Goal: Information Seeking & Learning: Understand process/instructions

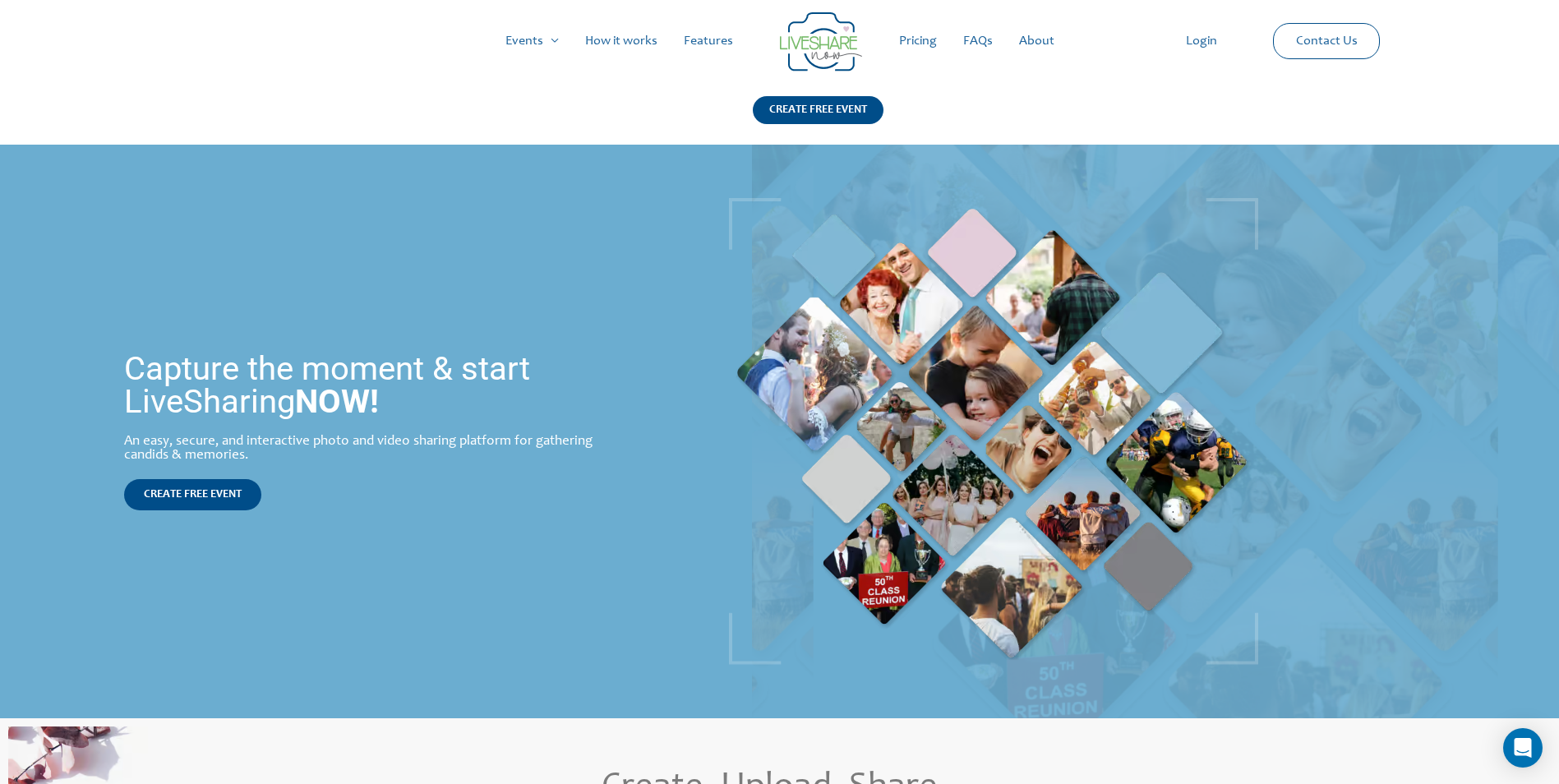
click at [620, 36] on link "How it works" at bounding box center [621, 41] width 98 height 53
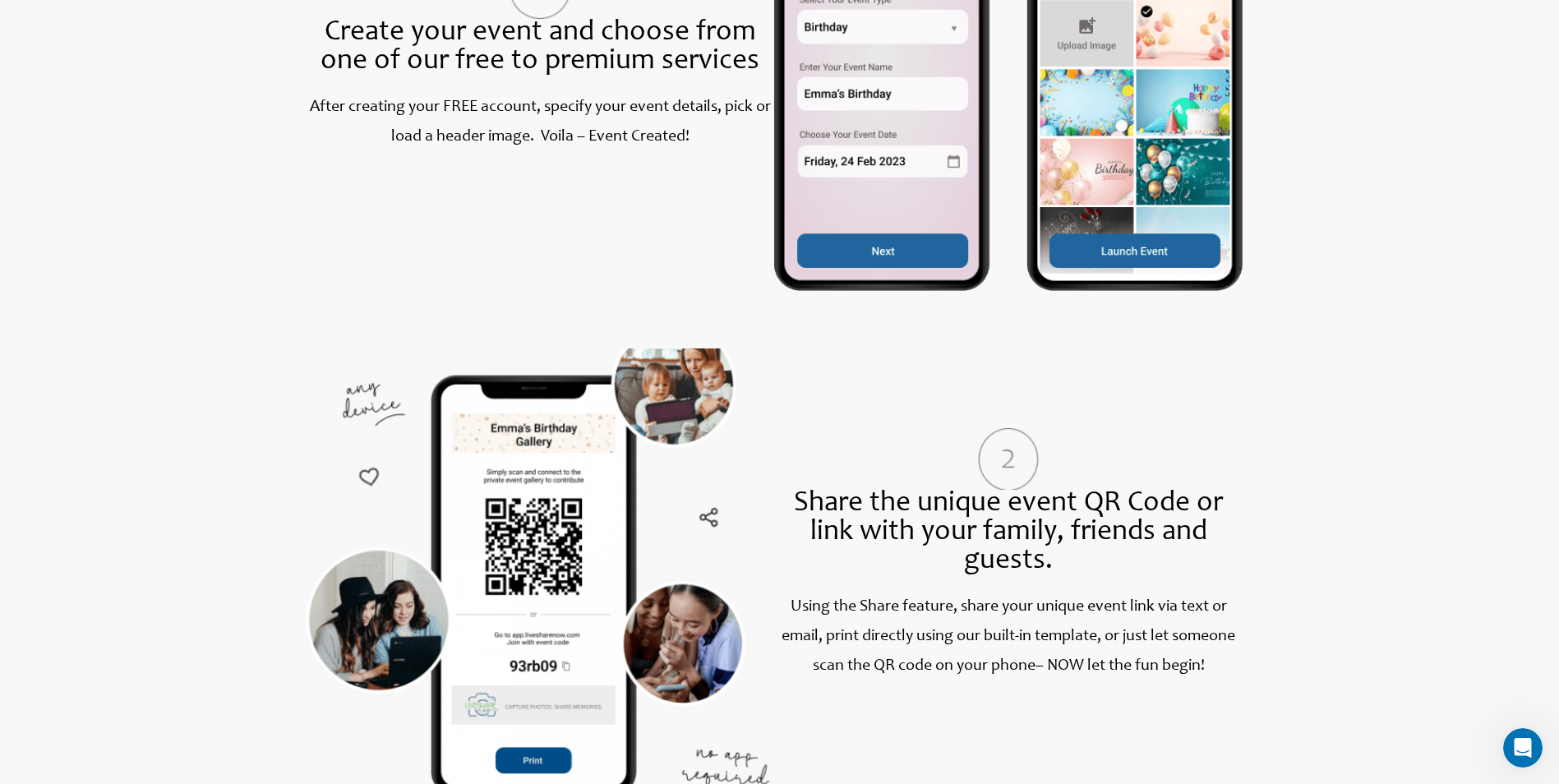
scroll to position [986, 0]
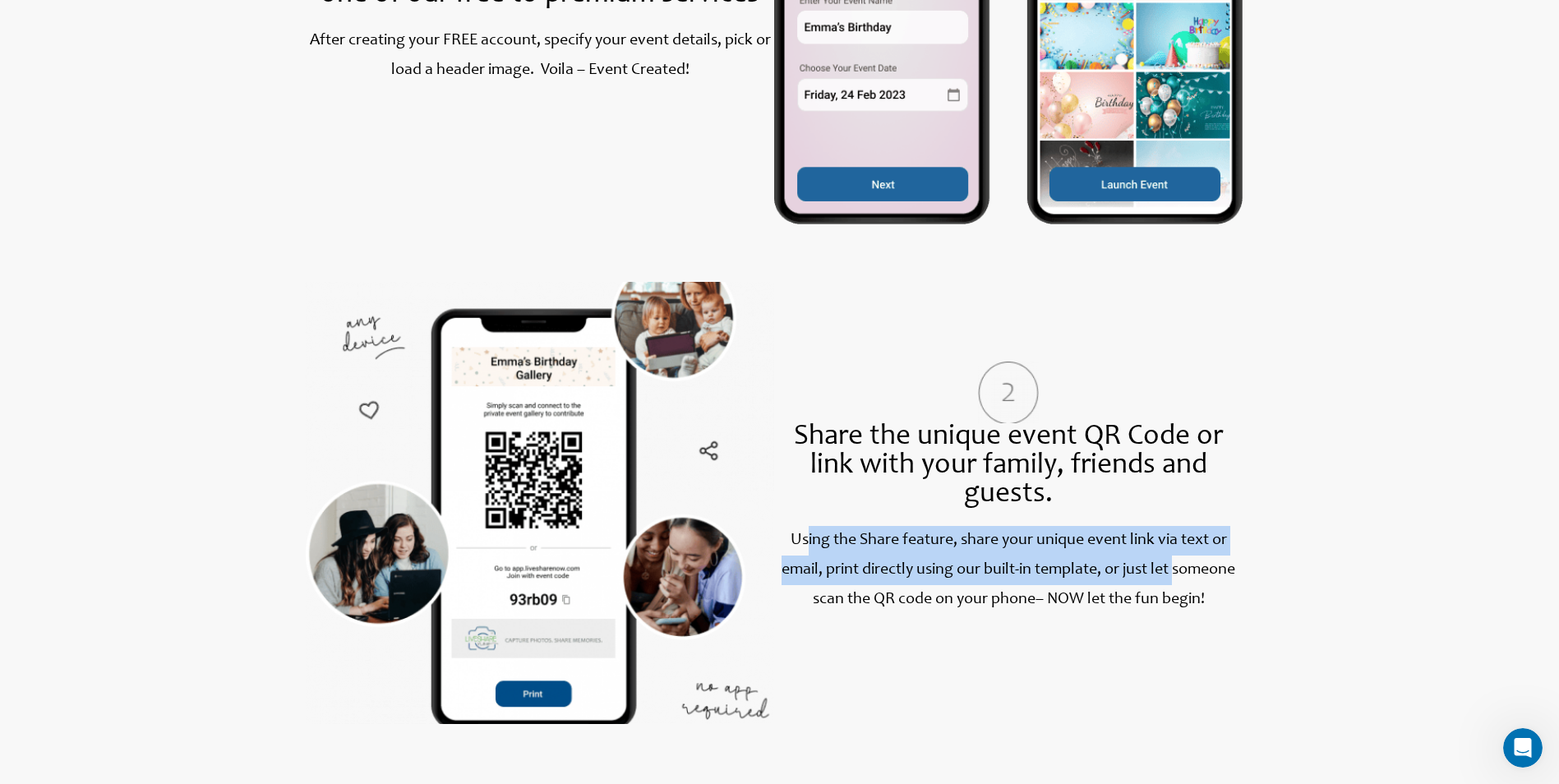
drag, startPoint x: 1049, startPoint y: 548, endPoint x: 1181, endPoint y: 567, distance: 133.4
click at [1181, 567] on label "Using the Share feature, share your unique event link via text or email, print …" at bounding box center [1008, 570] width 453 height 76
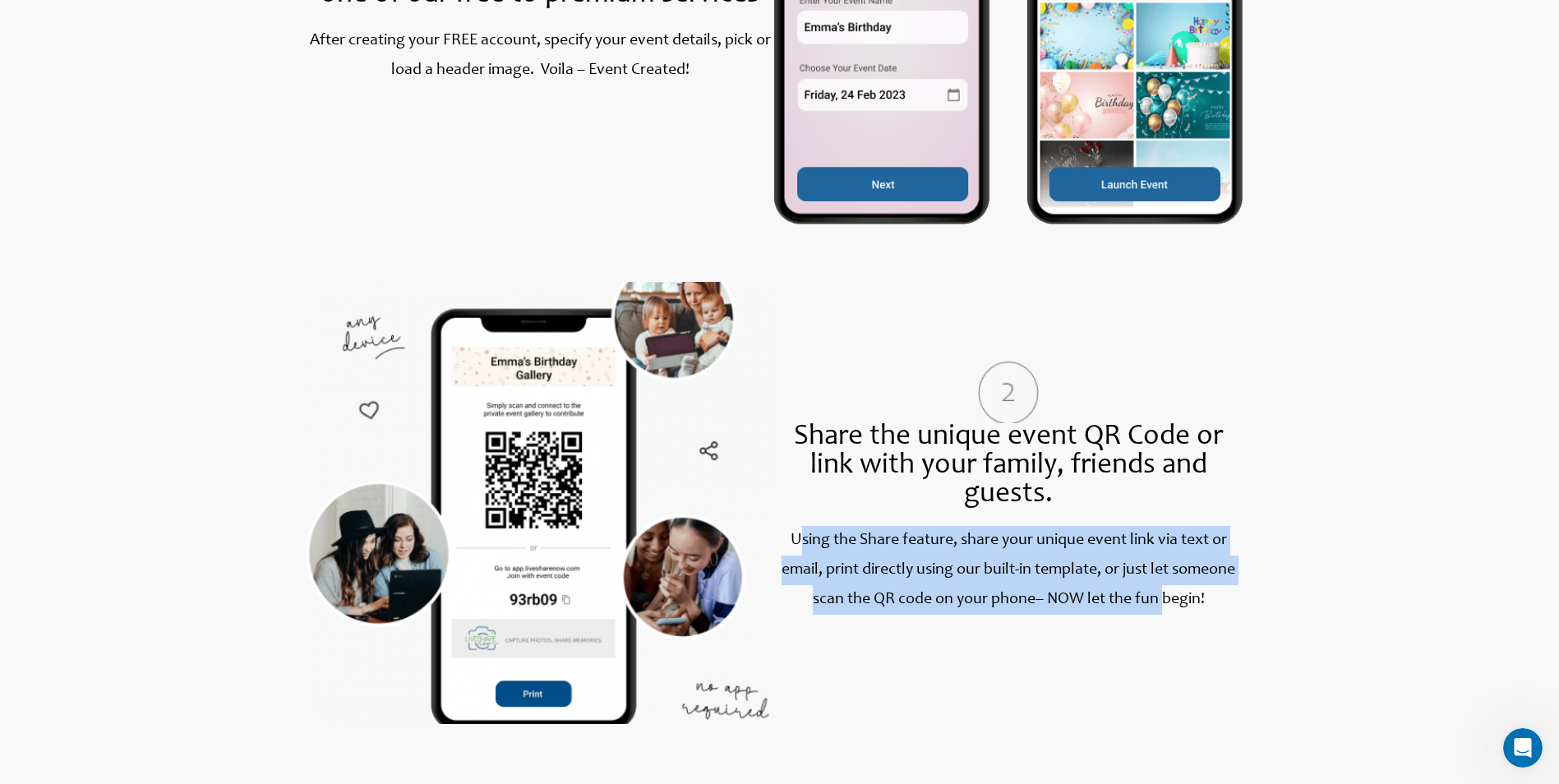
drag, startPoint x: 1059, startPoint y: 561, endPoint x: 1167, endPoint y: 594, distance: 112.9
click at [1167, 594] on p "Using the Share feature, share your unique event link via text or email, print …" at bounding box center [1008, 570] width 468 height 88
click at [1167, 594] on label "– NOW let the fun begin!" at bounding box center [1120, 600] width 169 height 16
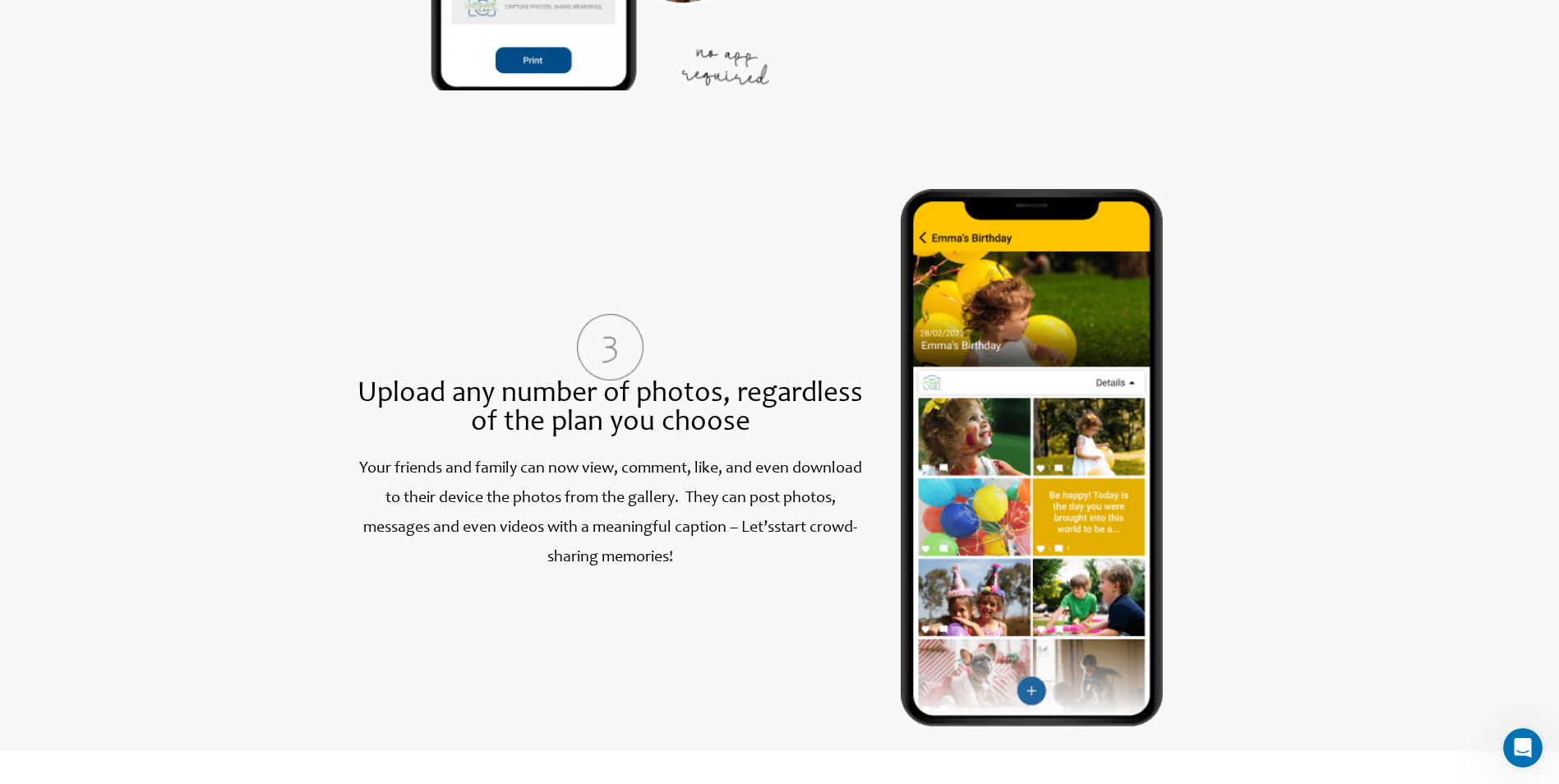
scroll to position [1644, 0]
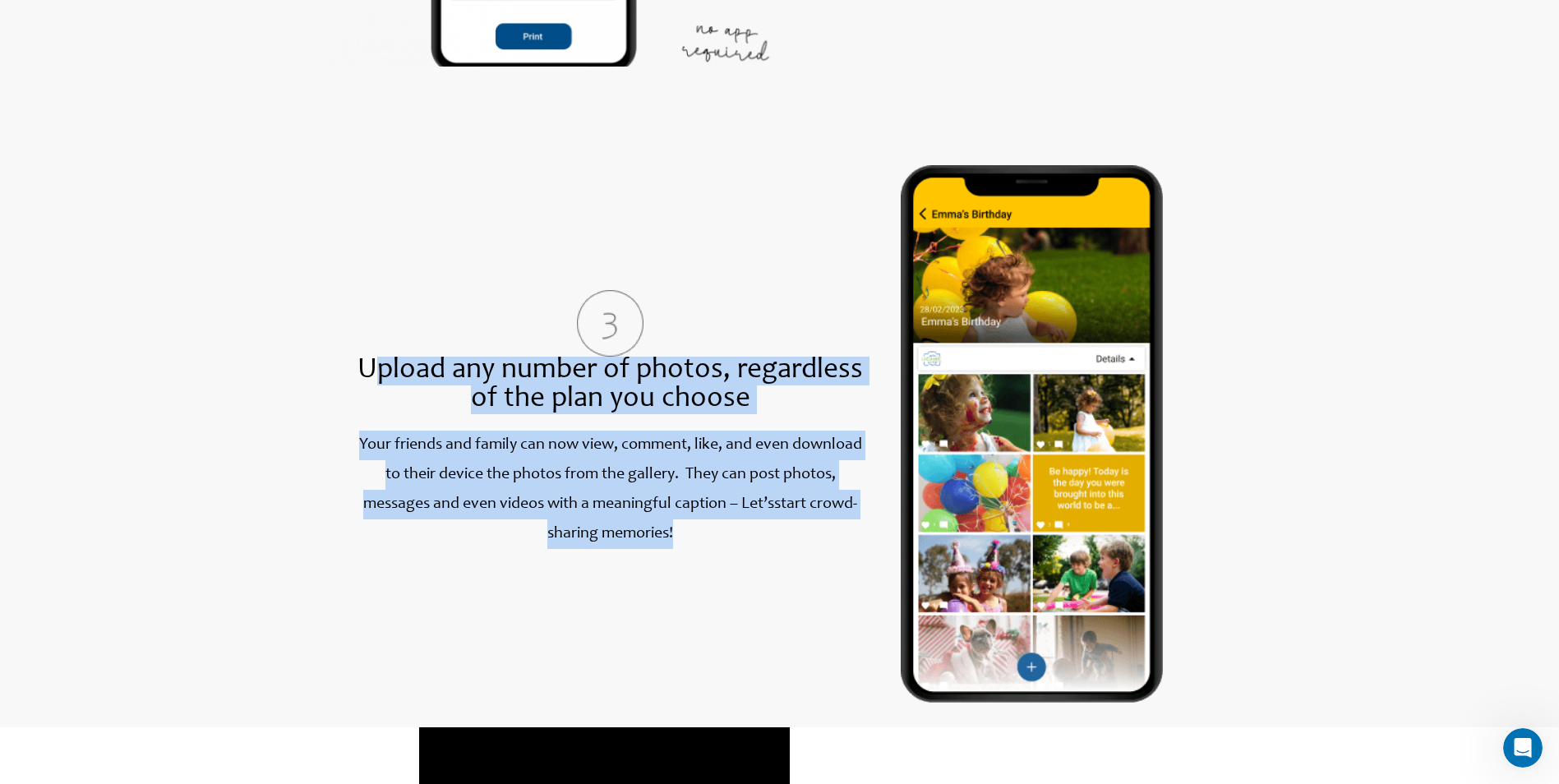
drag, startPoint x: 401, startPoint y: 373, endPoint x: 933, endPoint y: 456, distance: 538.4
click at [933, 456] on div "Upload any number of photos, regardless of the plan you choose Your friends and…" at bounding box center [774, 433] width 937 height 538
click at [933, 457] on img at bounding box center [1032, 433] width 262 height 538
click at [739, 480] on label "Your friends and family can now view, comment, like, and even download to their…" at bounding box center [610, 490] width 503 height 106
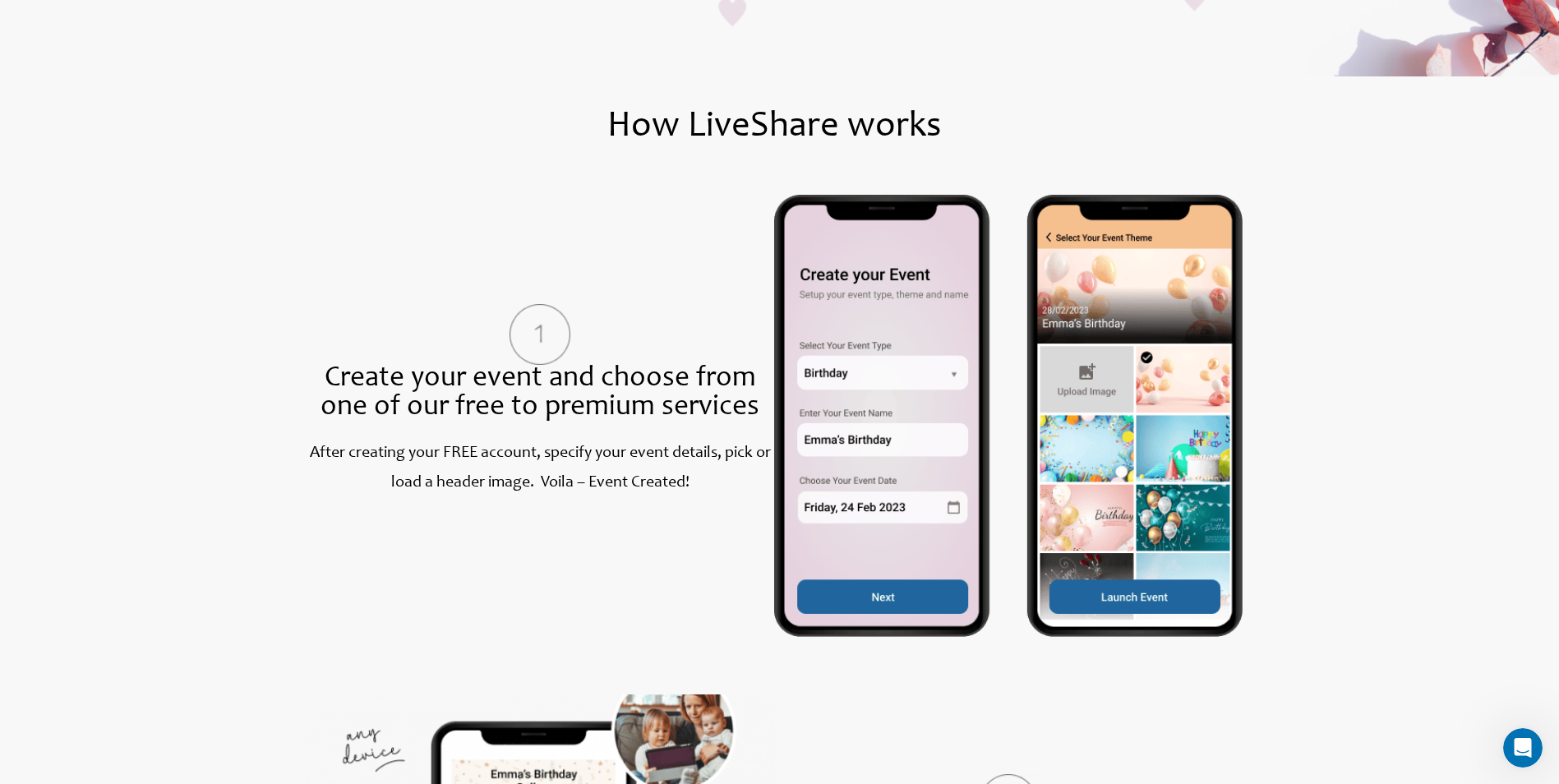
scroll to position [575, 0]
